Goal: Task Accomplishment & Management: Manage account settings

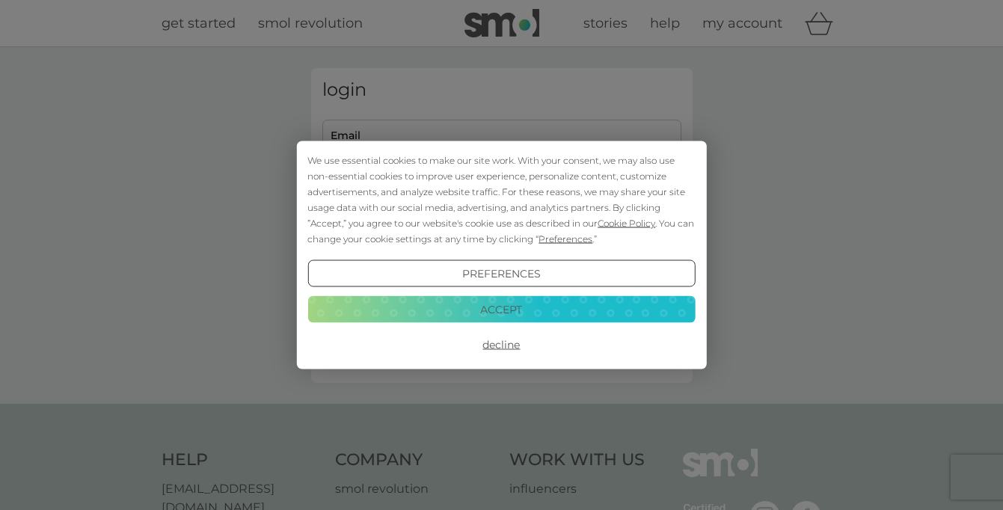
click at [483, 310] on button "Accept" at bounding box center [502, 309] width 388 height 27
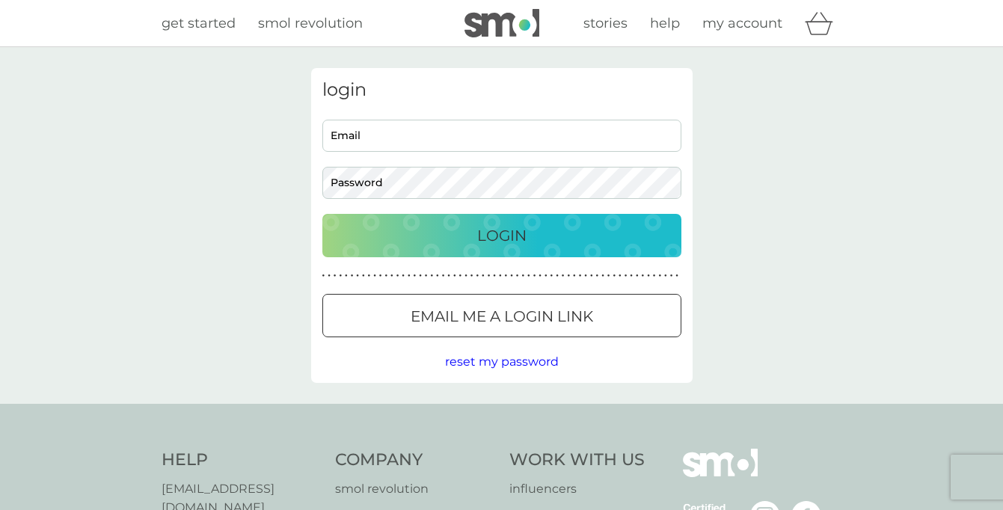
click at [472, 311] on p "Email me a login link" at bounding box center [502, 317] width 183 height 24
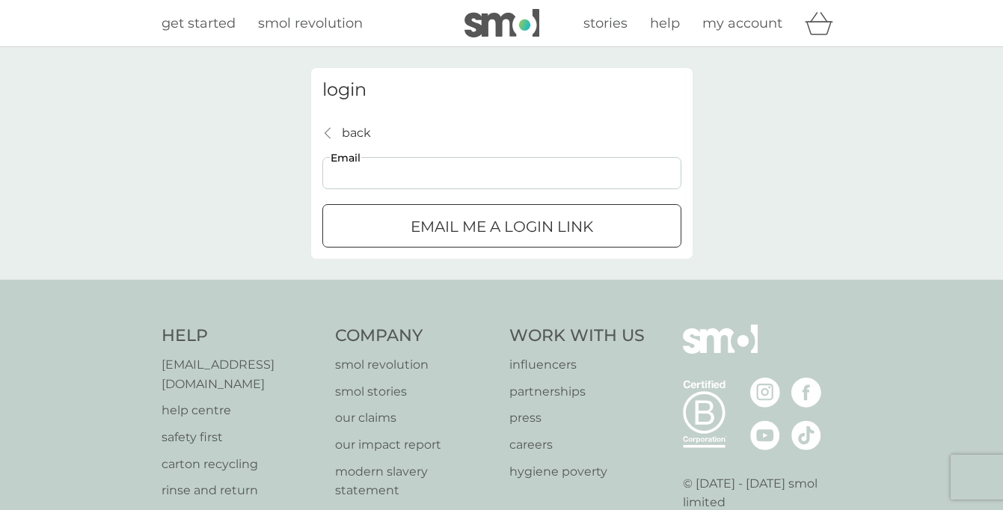
click at [391, 176] on input "Email" at bounding box center [501, 173] width 359 height 32
type input "[EMAIL_ADDRESS][DOMAIN_NAME]"
click at [429, 223] on p "Email me a login link" at bounding box center [502, 227] width 183 height 24
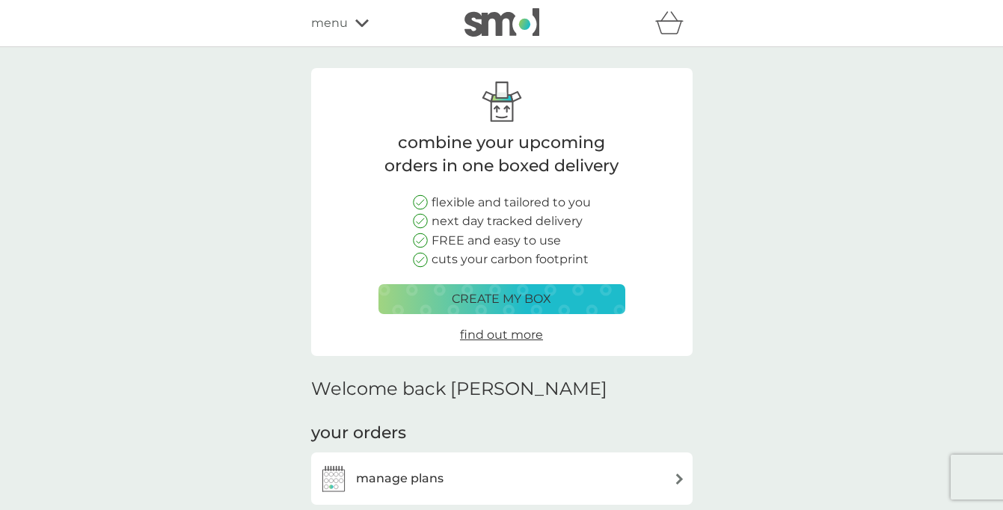
scroll to position [113, 0]
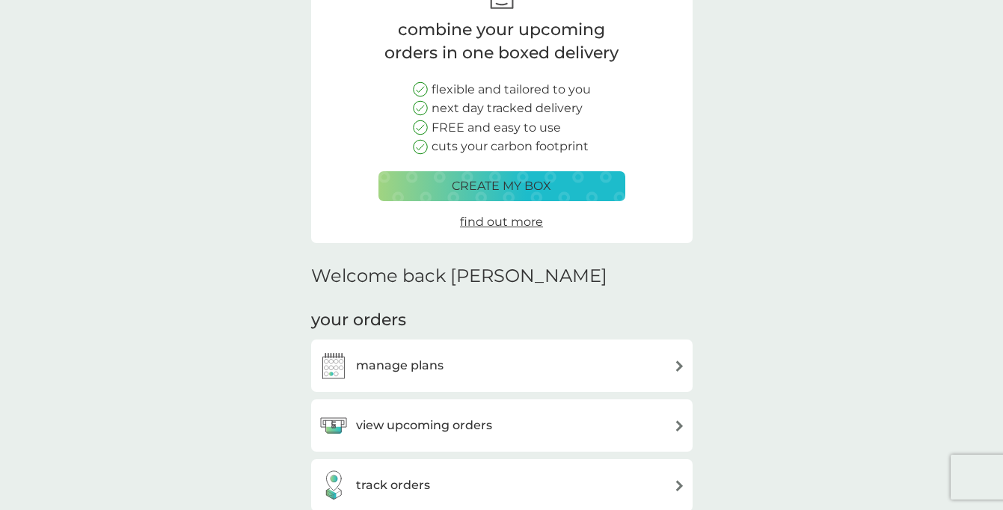
click at [433, 362] on h3 "manage plans" at bounding box center [400, 365] width 88 height 19
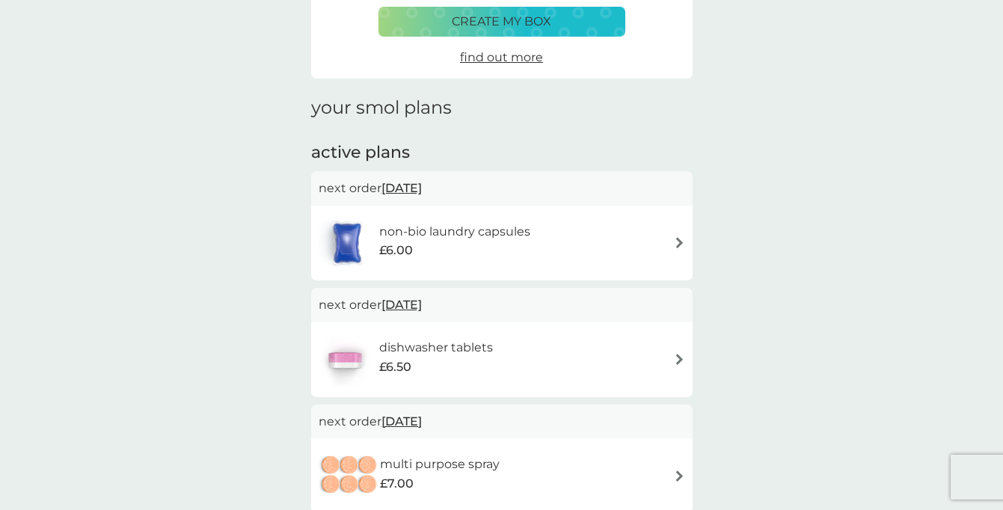
scroll to position [131, 0]
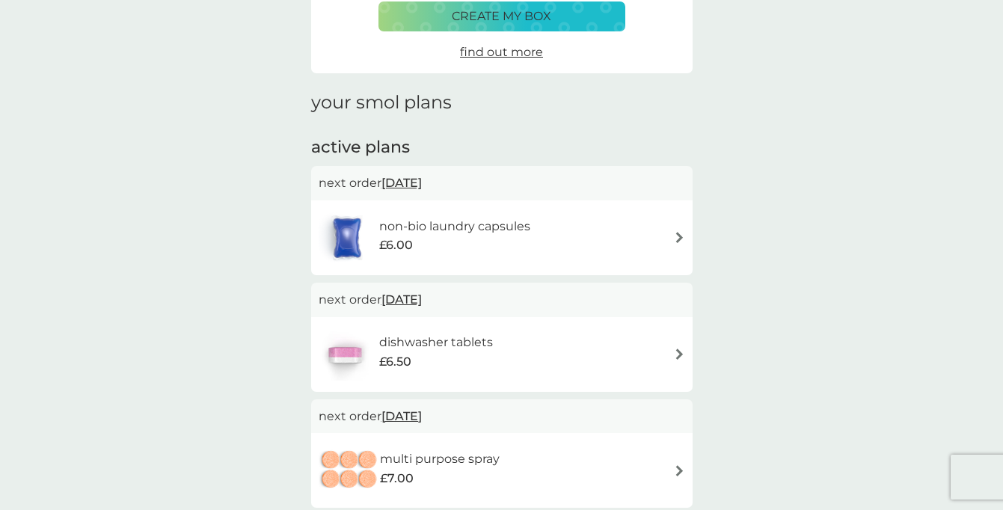
click at [674, 302] on p "next order 10 Nov 2025" at bounding box center [502, 299] width 367 height 19
click at [691, 354] on div "dishwasher tablets £6.50" at bounding box center [502, 354] width 382 height 75
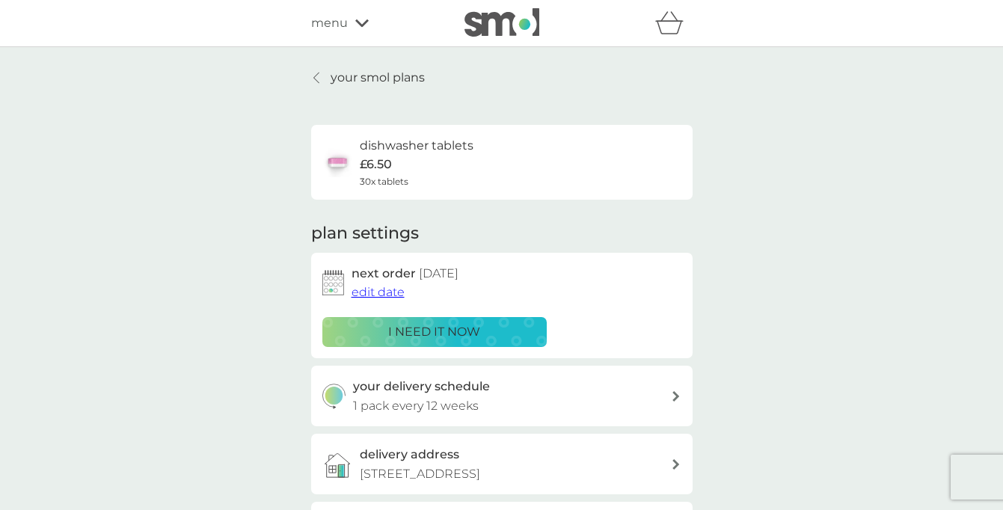
click at [385, 295] on span "edit date" at bounding box center [378, 292] width 53 height 14
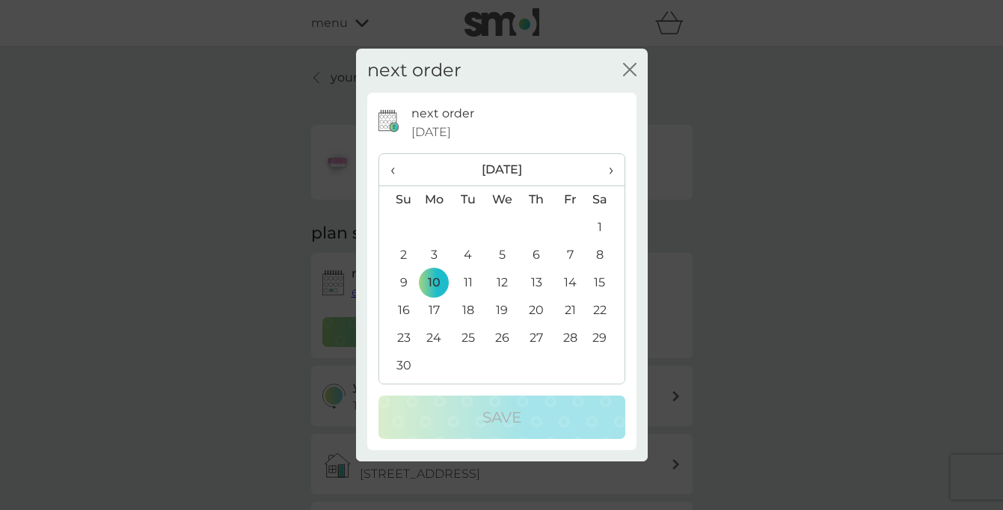
click at [392, 171] on span "‹" at bounding box center [399, 169] width 16 height 31
click at [403, 308] on td "19" at bounding box center [398, 311] width 38 height 28
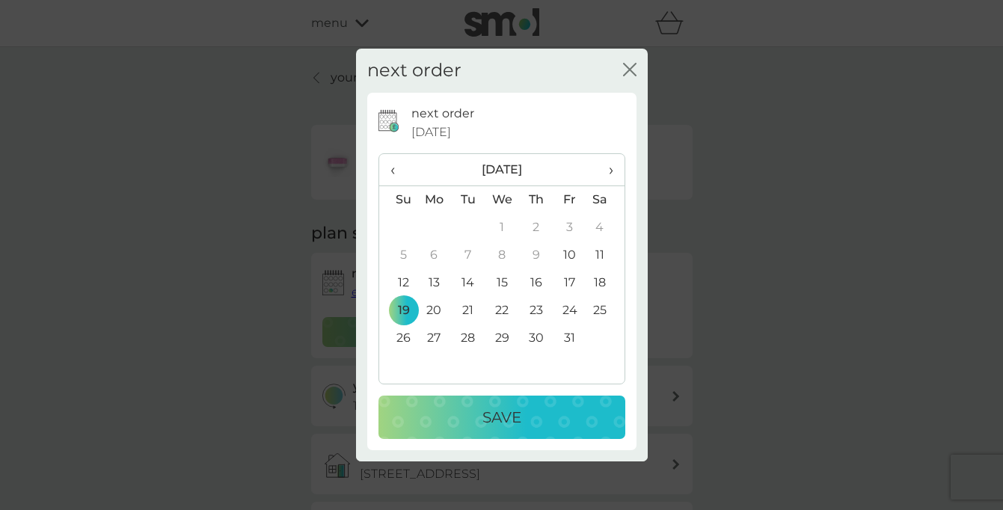
click at [511, 423] on p "Save" at bounding box center [502, 418] width 39 height 24
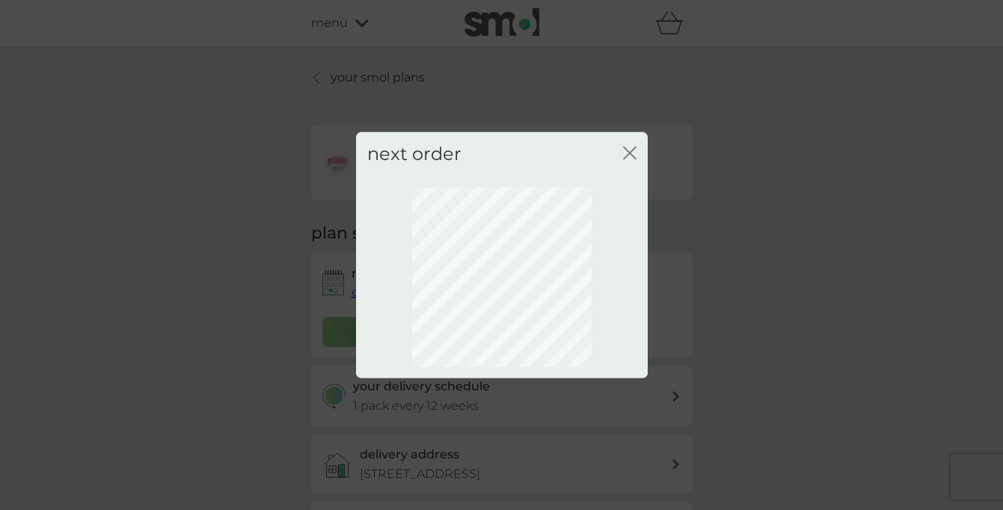
click at [631, 153] on icon "close" at bounding box center [629, 153] width 13 height 13
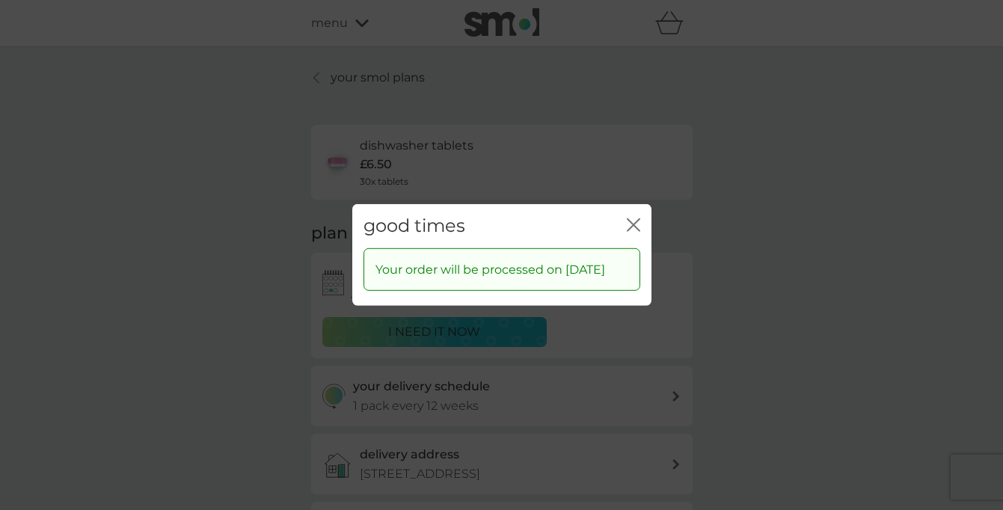
click at [637, 218] on icon "close" at bounding box center [633, 224] width 13 height 13
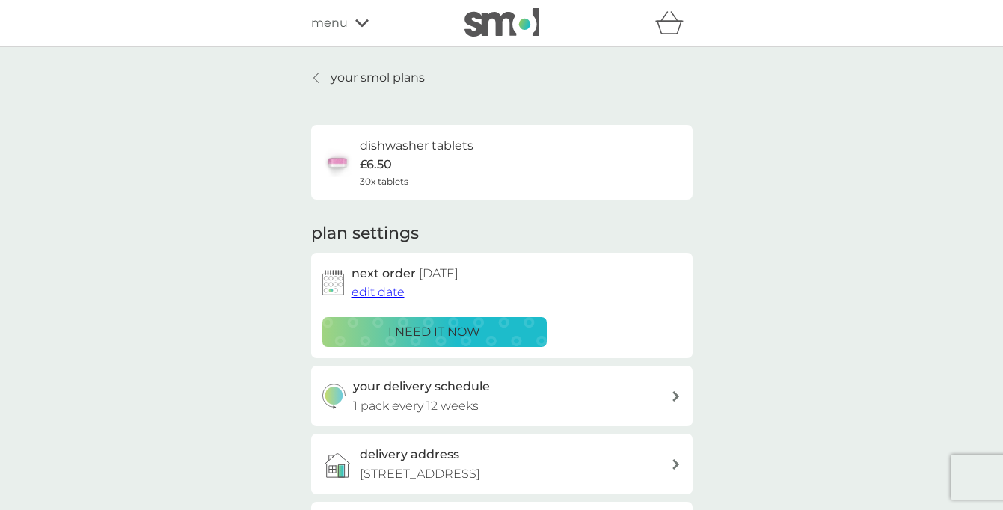
click at [316, 76] on icon at bounding box center [316, 78] width 6 height 12
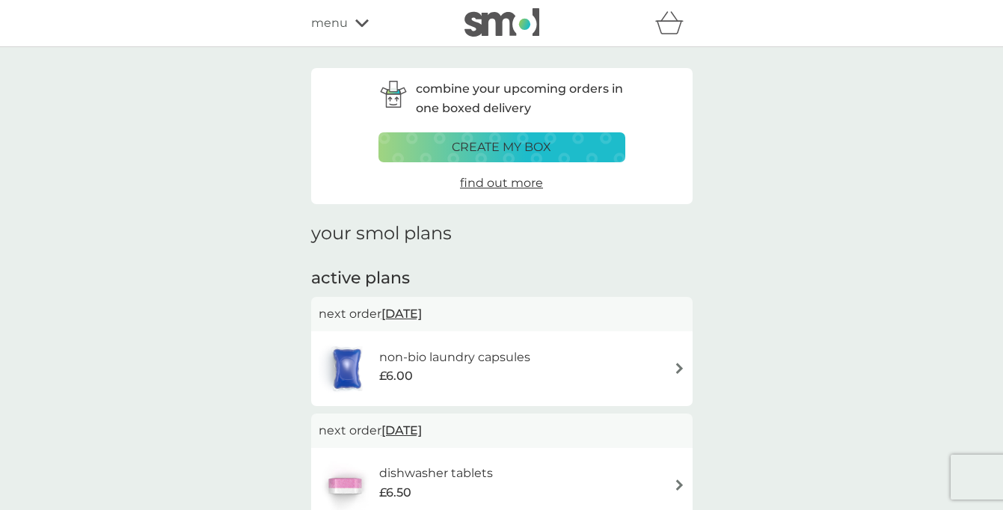
click at [581, 370] on div "non-bio laundry capsules £6.00" at bounding box center [502, 369] width 367 height 52
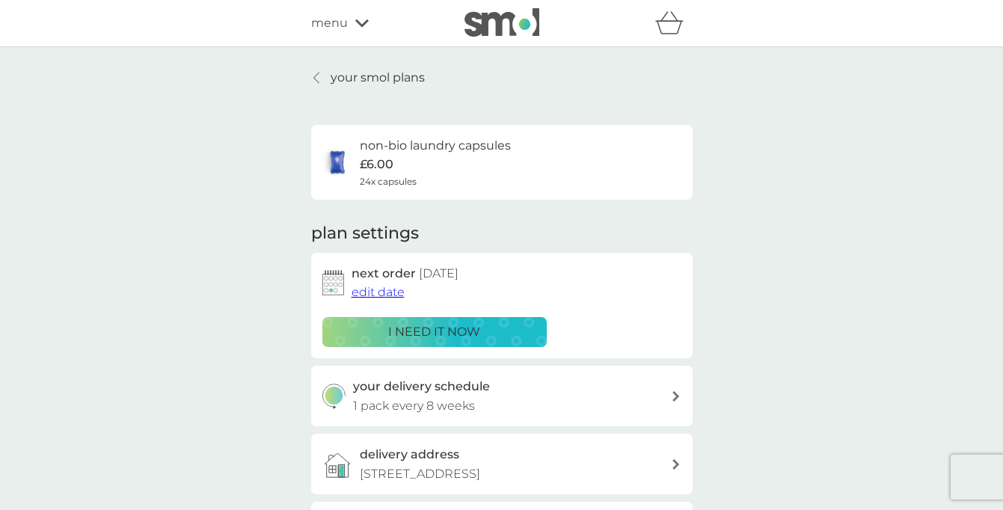
click at [373, 289] on span "edit date" at bounding box center [378, 292] width 53 height 14
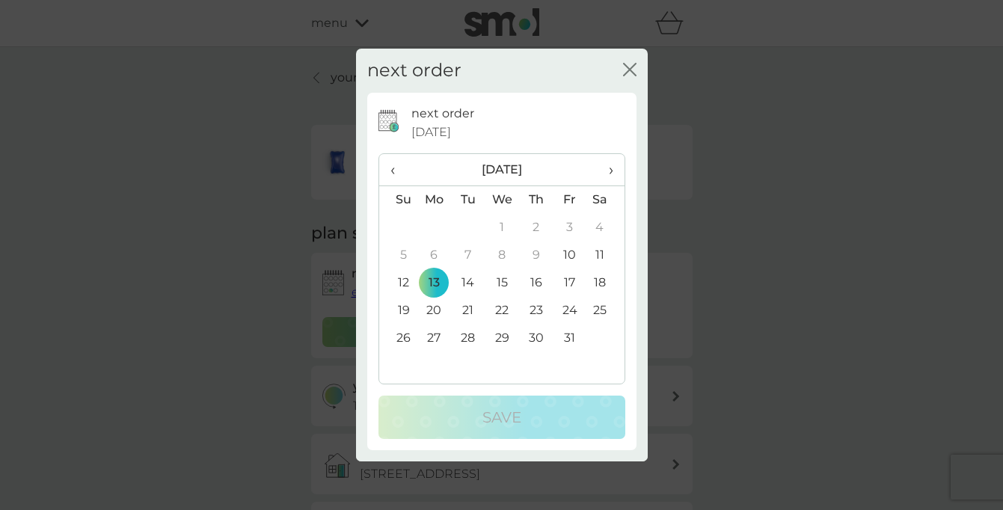
click at [403, 307] on td "19" at bounding box center [398, 311] width 38 height 28
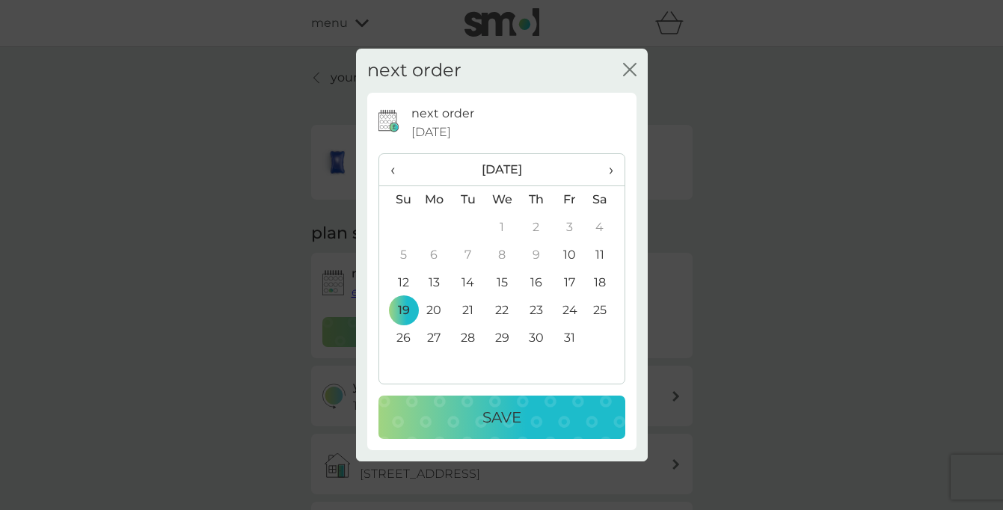
click at [534, 432] on button "Save" at bounding box center [502, 417] width 247 height 43
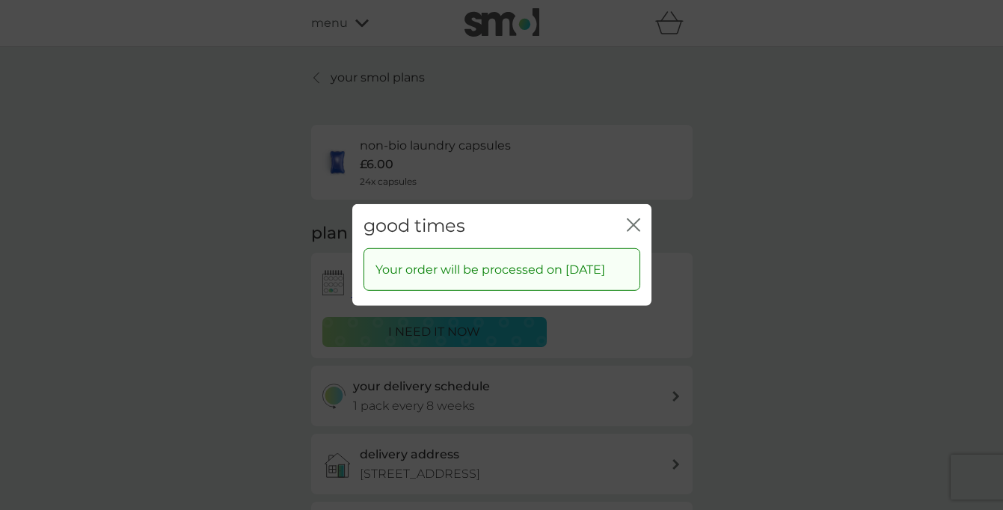
click at [636, 218] on icon "close" at bounding box center [633, 224] width 13 height 13
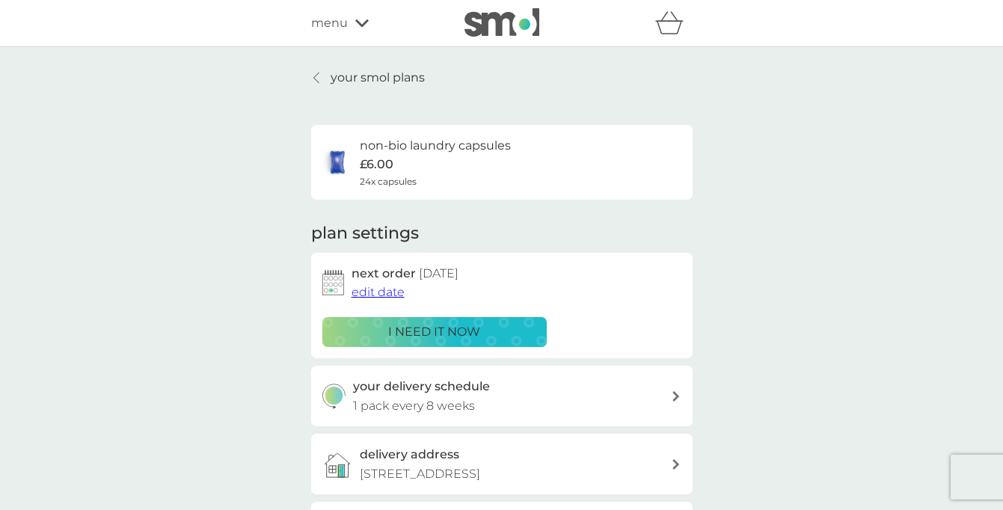
click at [337, 74] on p "your smol plans" at bounding box center [378, 77] width 94 height 19
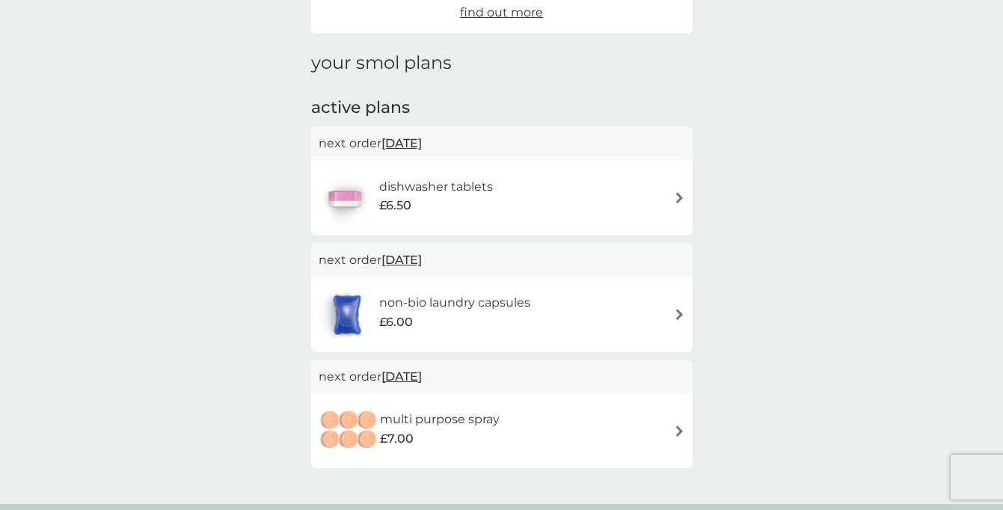
scroll to position [198, 0]
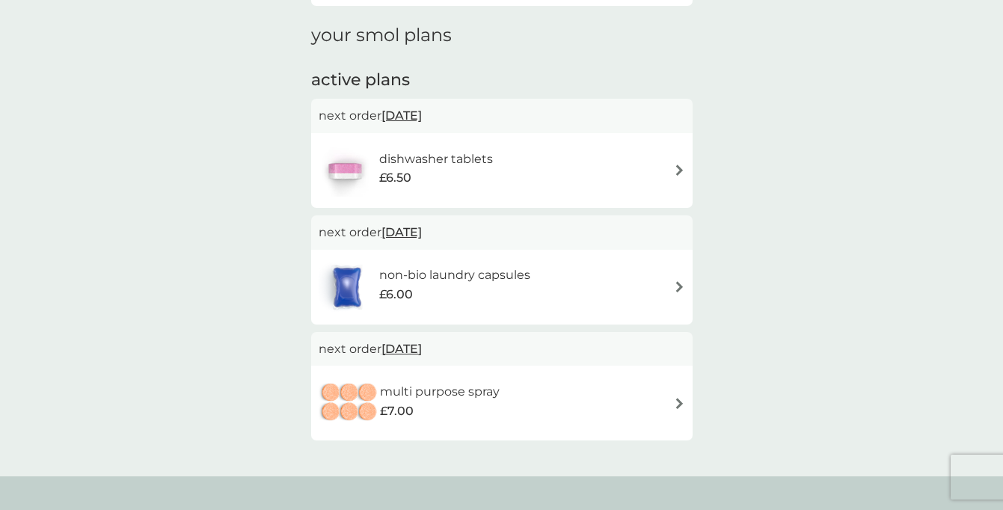
click at [583, 385] on div "multi purpose spray £7.00" at bounding box center [502, 403] width 367 height 52
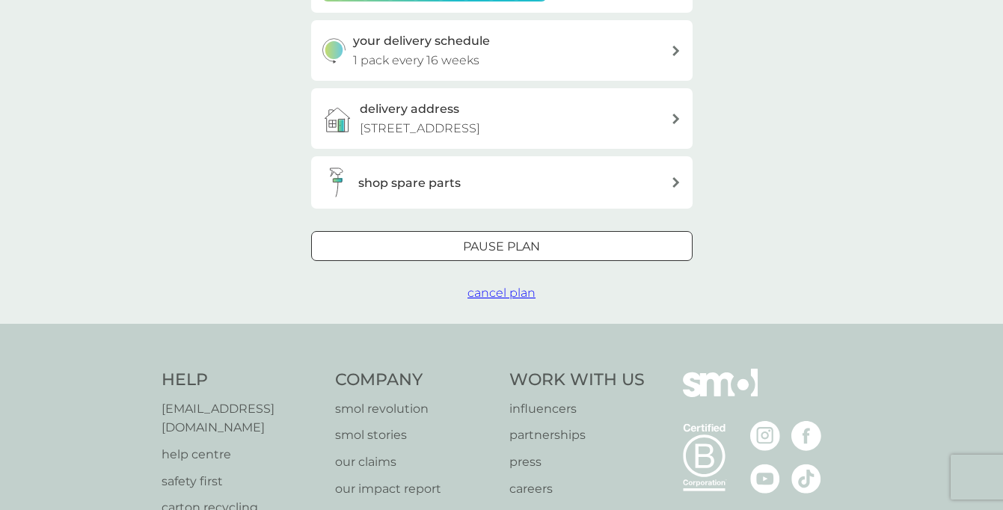
scroll to position [346, 0]
click at [516, 295] on span "cancel plan" at bounding box center [502, 292] width 68 height 14
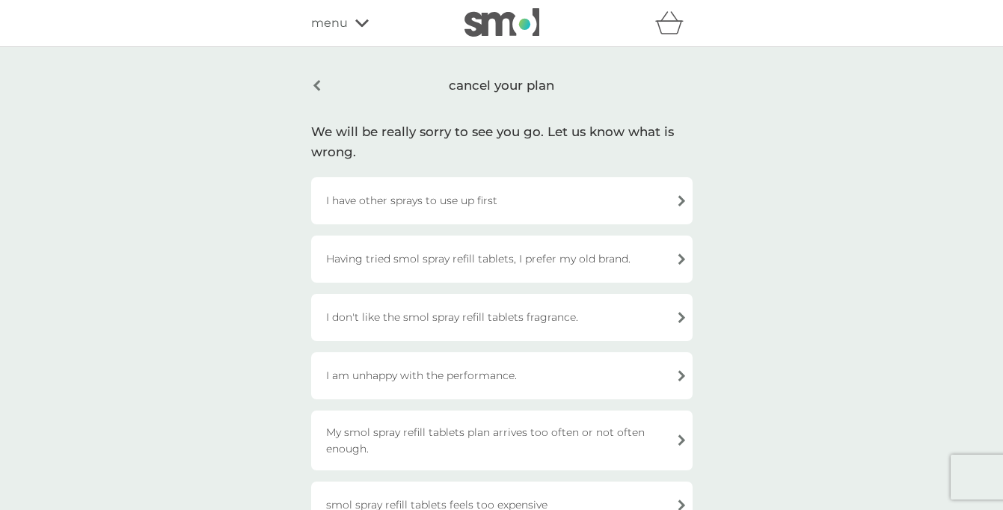
click at [450, 212] on div "I have other sprays to use up first" at bounding box center [502, 200] width 382 height 47
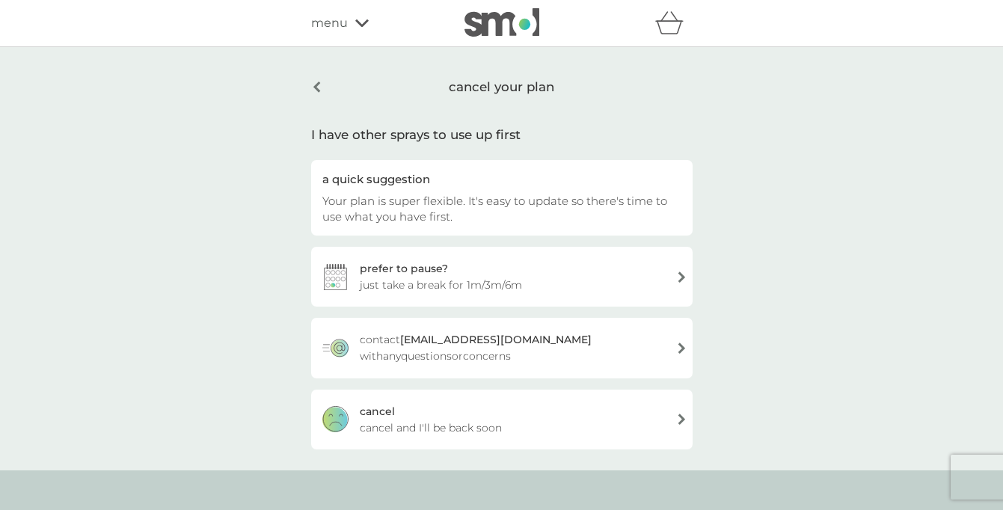
click at [473, 414] on div "cancel cancel and I'll be back soon" at bounding box center [502, 420] width 382 height 60
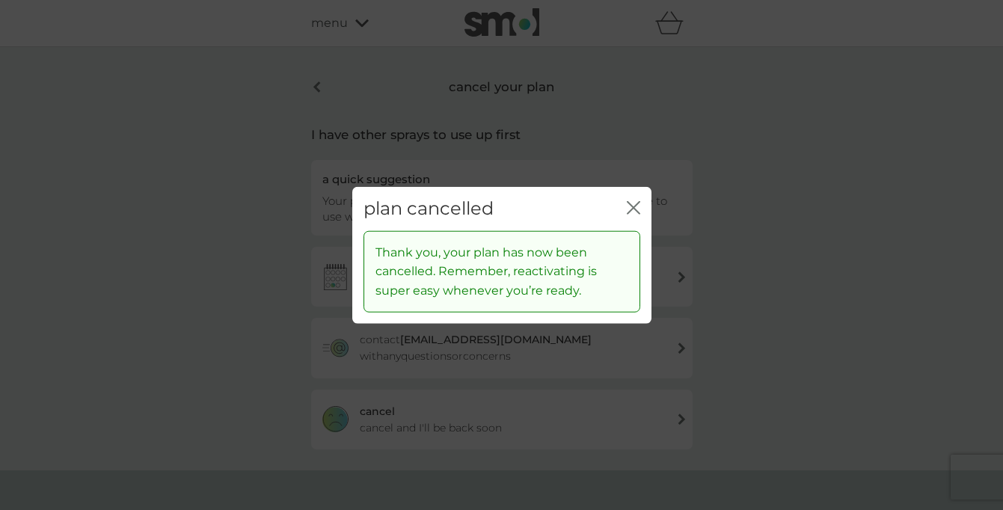
click at [636, 205] on icon "close" at bounding box center [637, 208] width 6 height 12
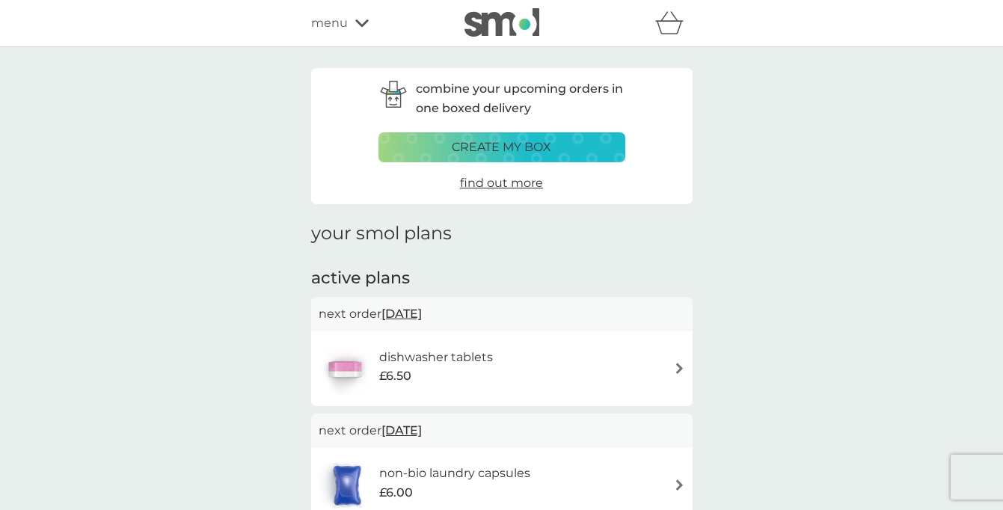
click at [520, 22] on img at bounding box center [502, 22] width 75 height 28
